Goal: Check status: Check status

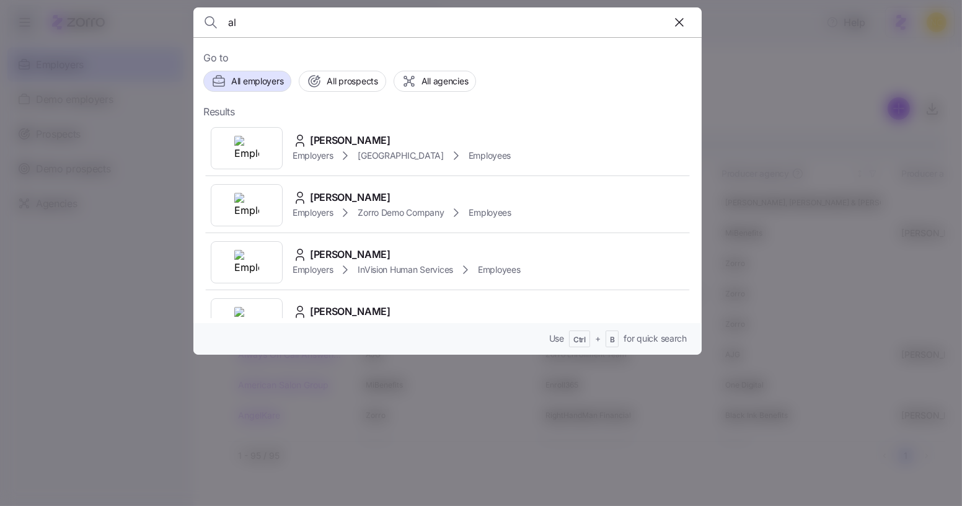
type input "a"
type input "[PERSON_NAME]"
click at [403, 137] on div "[PERSON_NAME]" at bounding box center [394, 141] width 202 height 16
